Goal: Task Accomplishment & Management: Use online tool/utility

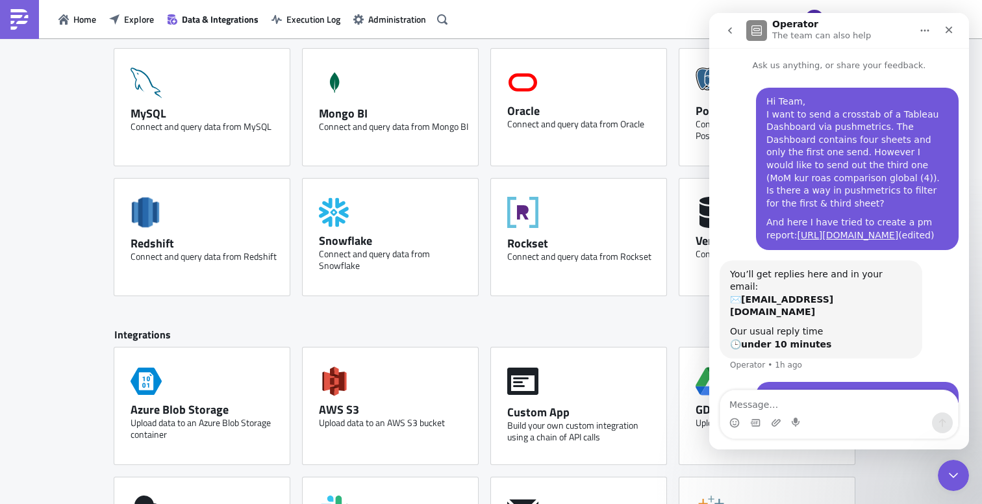
scroll to position [343, 0]
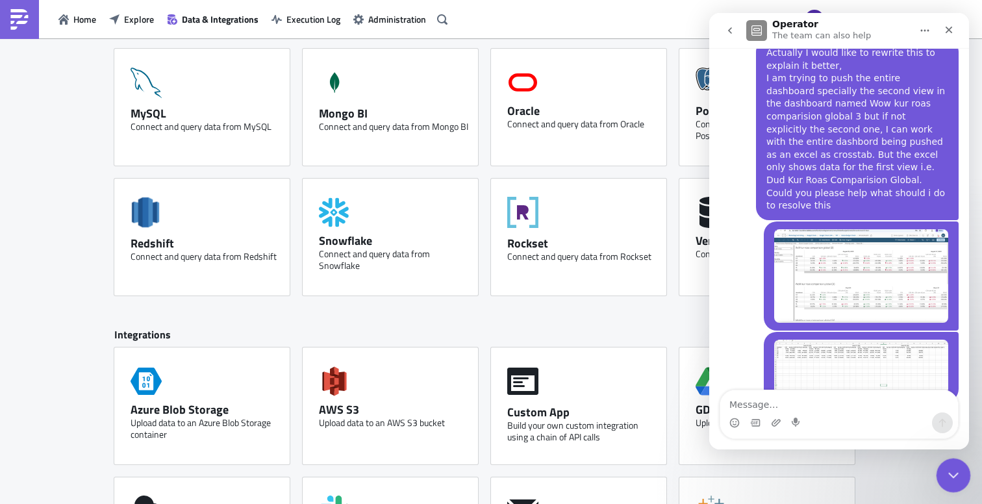
click at [956, 473] on icon "Close Intercom Messenger" at bounding box center [952, 474] width 16 height 16
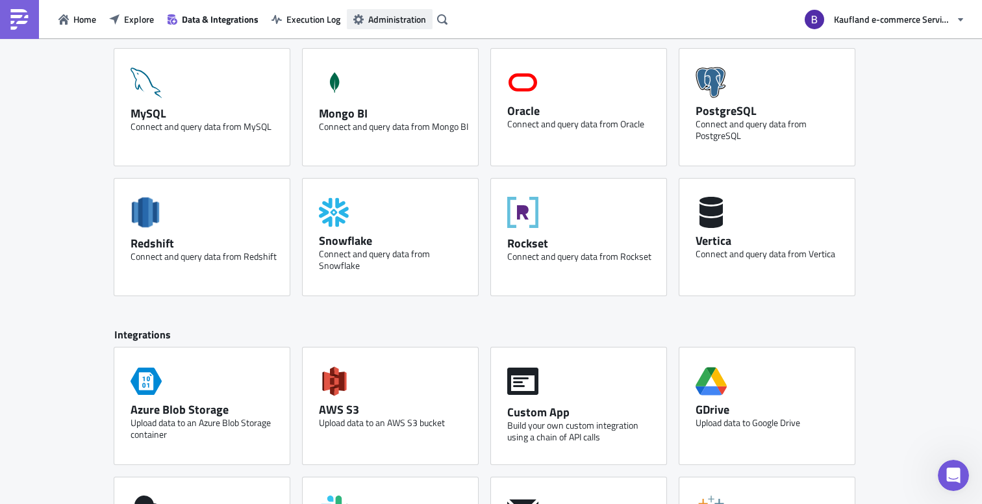
click at [397, 27] on button "Administration" at bounding box center [390, 19] width 86 height 20
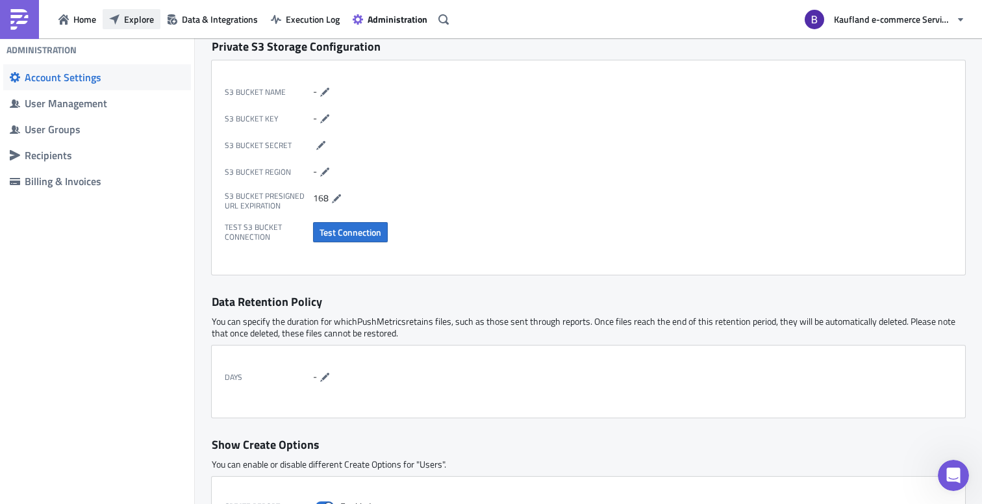
click at [149, 22] on span "Explore" at bounding box center [139, 19] width 30 height 14
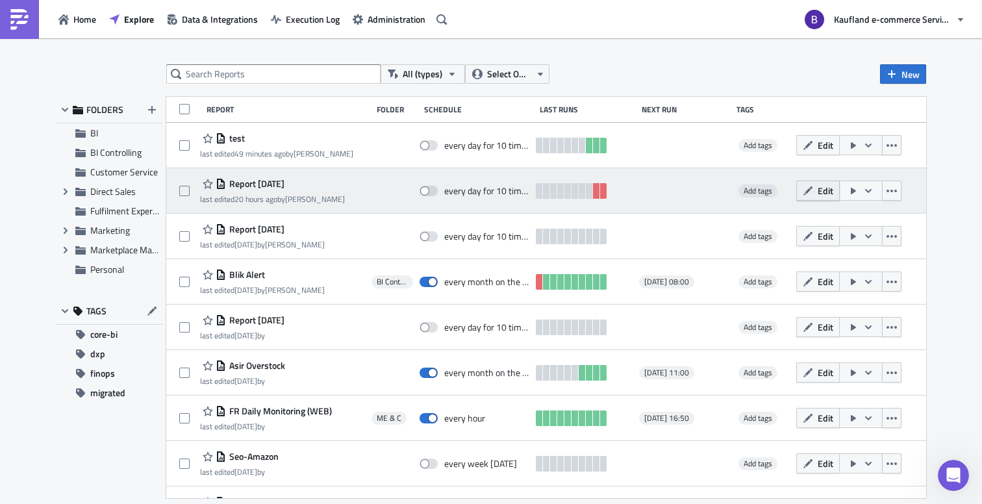
click at [826, 197] on button "Edit" at bounding box center [818, 191] width 44 height 20
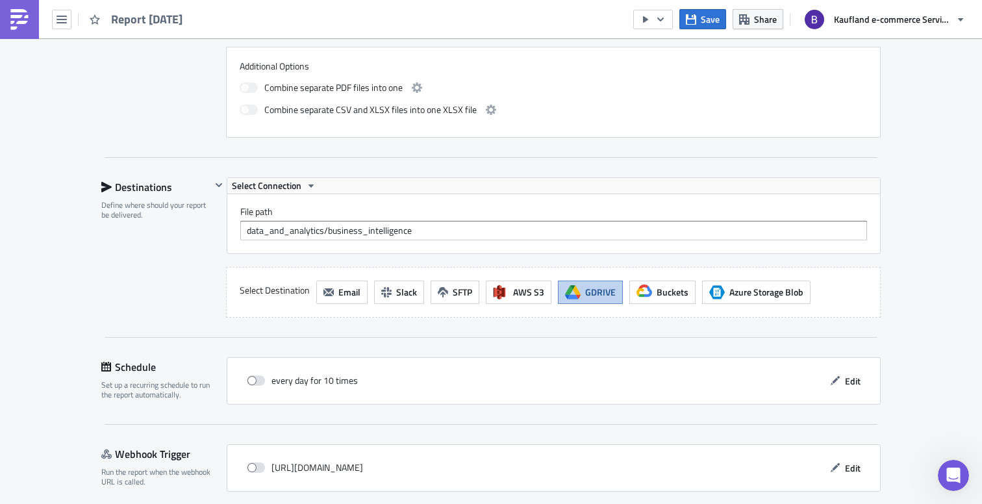
scroll to position [681, 0]
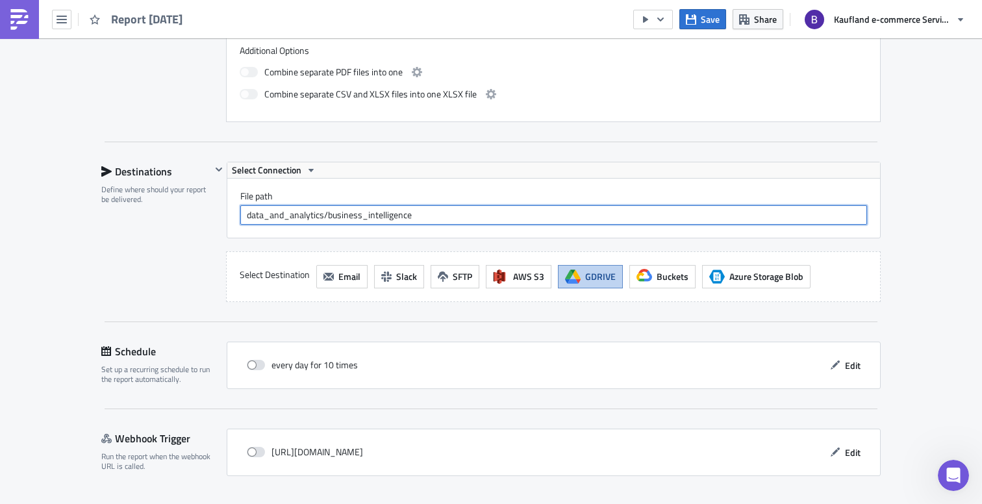
drag, startPoint x: 437, startPoint y: 219, endPoint x: 206, endPoint y: 210, distance: 231.4
click at [206, 210] on div "Destinations Define where should your report be delivered. Select Connection Fi…" at bounding box center [490, 232] width 779 height 140
type input "Test_Controlling"
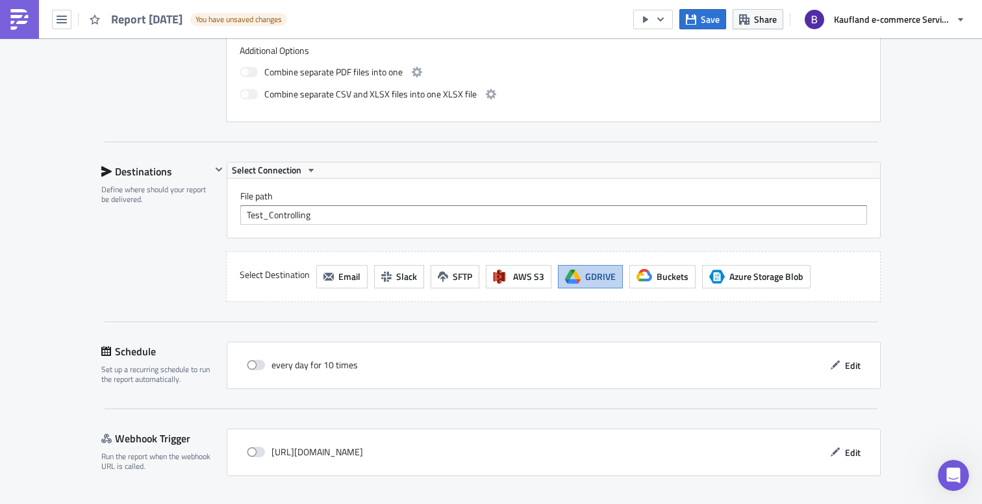
click at [200, 288] on div "Destinations Define where should your report be delivered." at bounding box center [156, 232] width 110 height 140
click at [263, 183] on div "File path Test_Controlling" at bounding box center [553, 208] width 653 height 59
click at [273, 170] on span "Select Connection" at bounding box center [266, 170] width 69 height 16
click at [273, 184] on link "GDrive" at bounding box center [289, 191] width 117 height 19
click at [709, 24] on span "Save" at bounding box center [710, 19] width 19 height 14
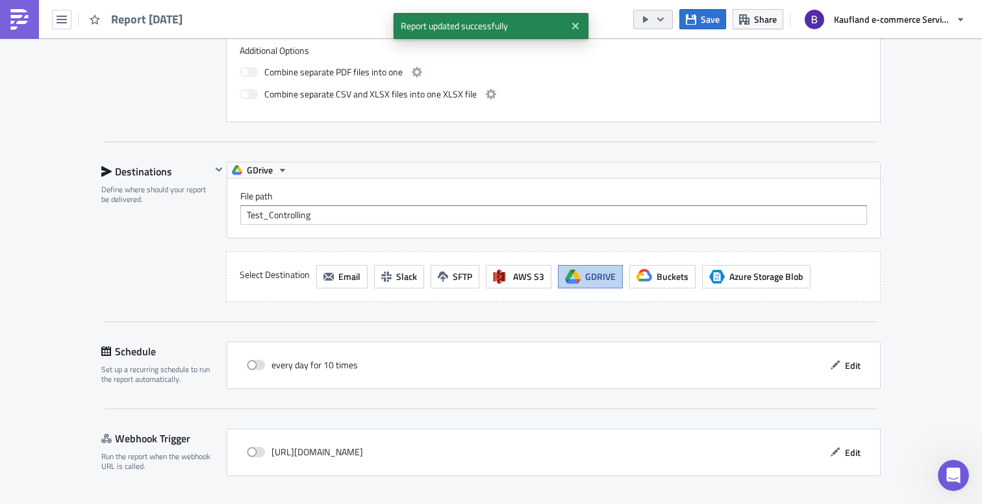
click at [648, 15] on icon "button" at bounding box center [645, 19] width 10 height 10
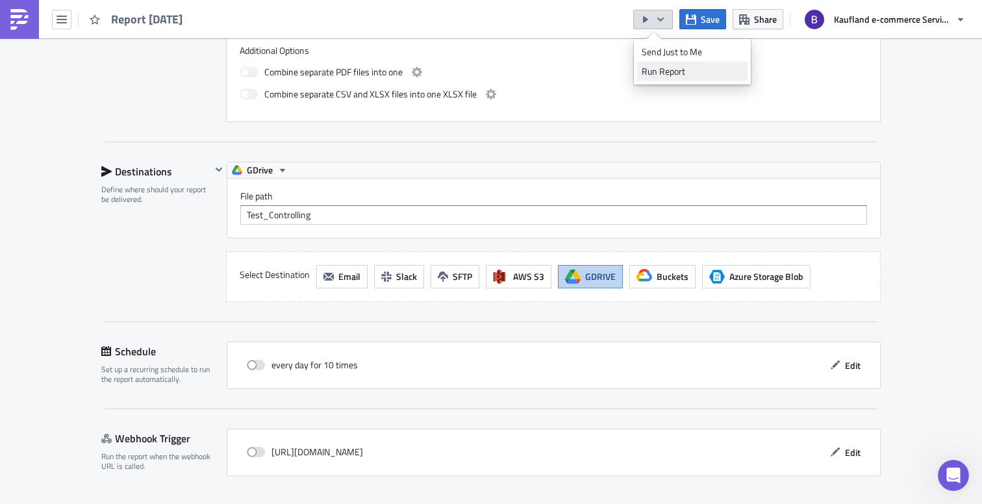
click at [664, 76] on div "Run Report" at bounding box center [692, 71] width 101 height 13
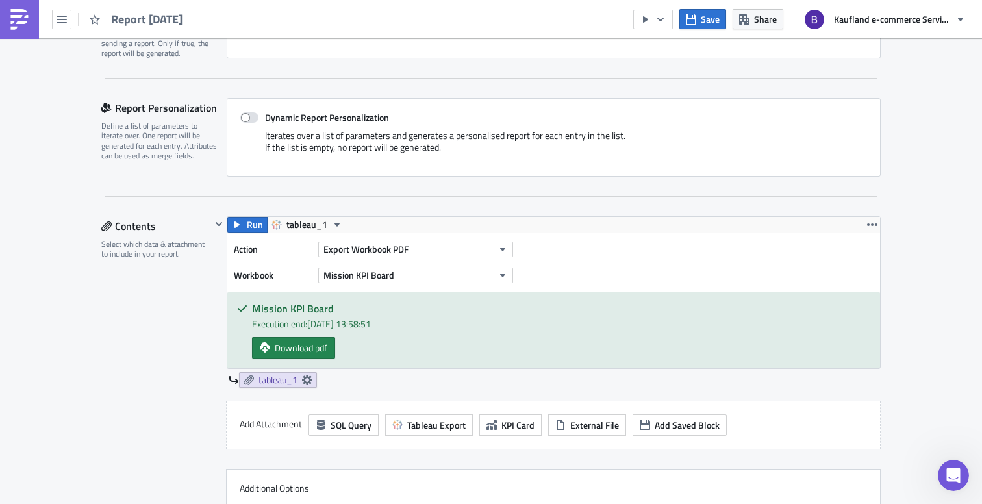
scroll to position [0, 0]
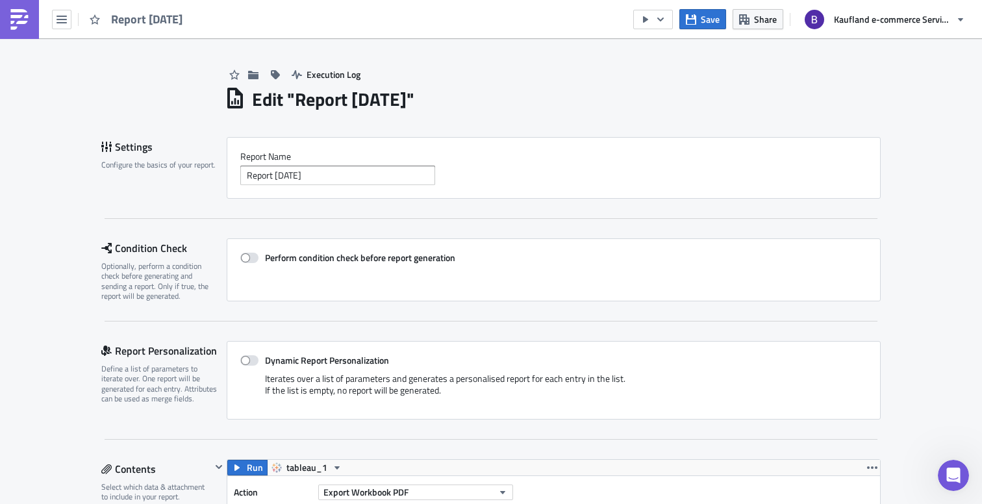
click at [766, 21] on span "Share" at bounding box center [765, 19] width 23 height 14
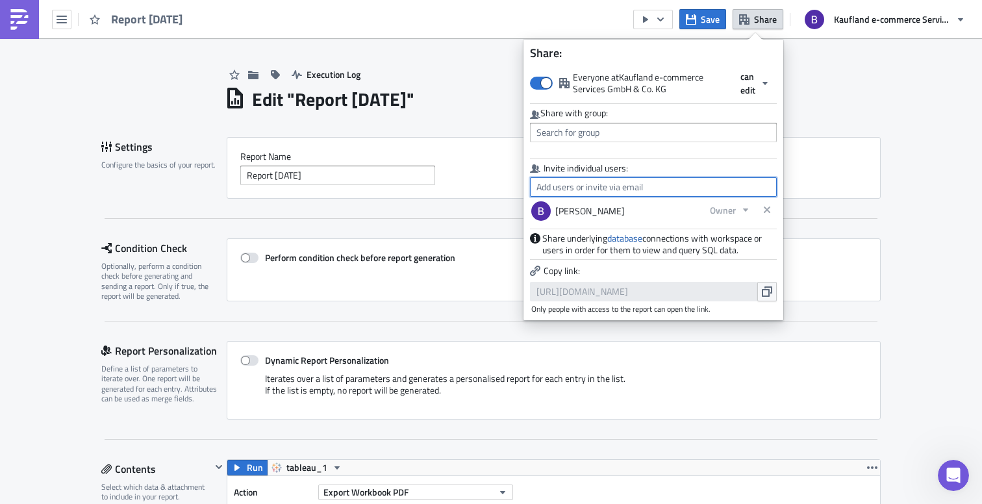
click at [608, 186] on input "text" at bounding box center [653, 186] width 247 height 19
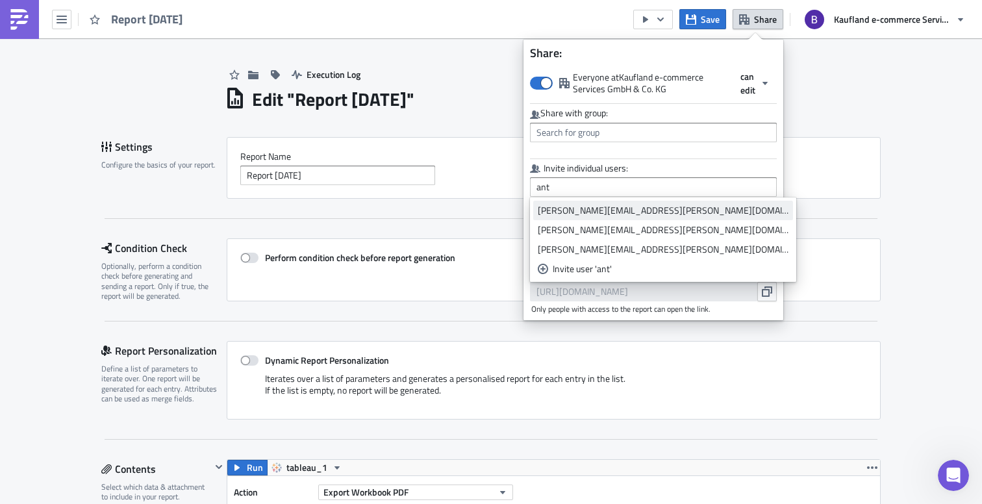
click at [577, 211] on div "[PERSON_NAME][EMAIL_ADDRESS][PERSON_NAME][DOMAIN_NAME]" at bounding box center [663, 210] width 251 height 13
type input "[PERSON_NAME][EMAIL_ADDRESS][PERSON_NAME][DOMAIN_NAME]"
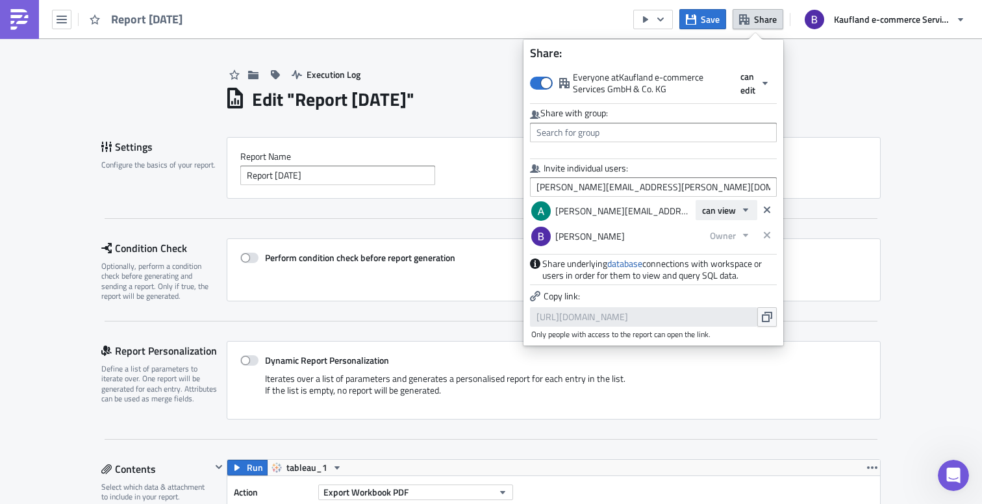
click at [722, 218] on button "can view" at bounding box center [727, 210] width 62 height 20
click at [729, 256] on div "can edit" at bounding box center [757, 253] width 108 height 13
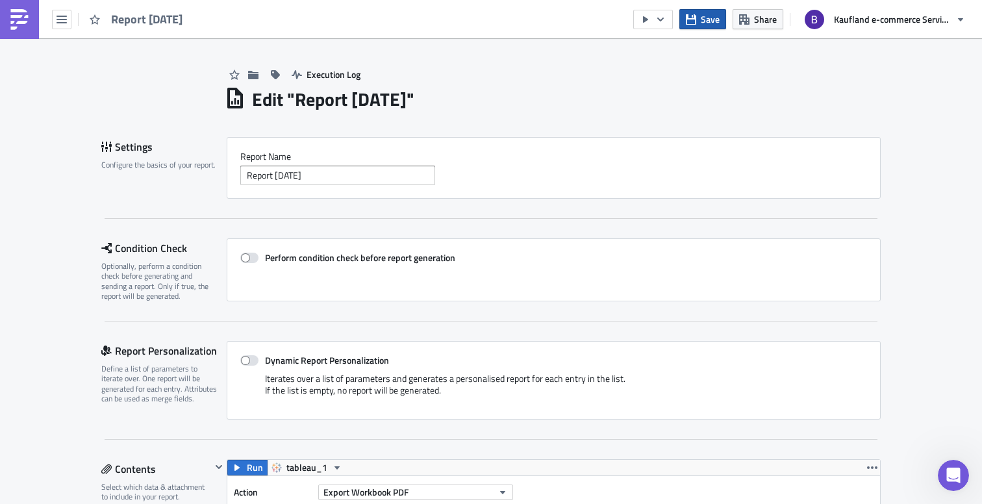
click at [707, 18] on span "Save" at bounding box center [710, 19] width 19 height 14
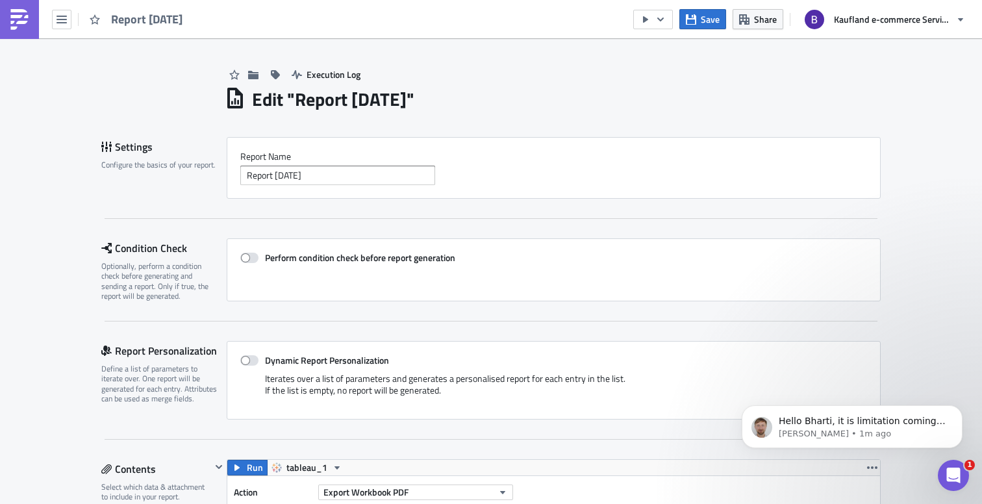
scroll to position [521, 0]
